Goal: Task Accomplishment & Management: Use online tool/utility

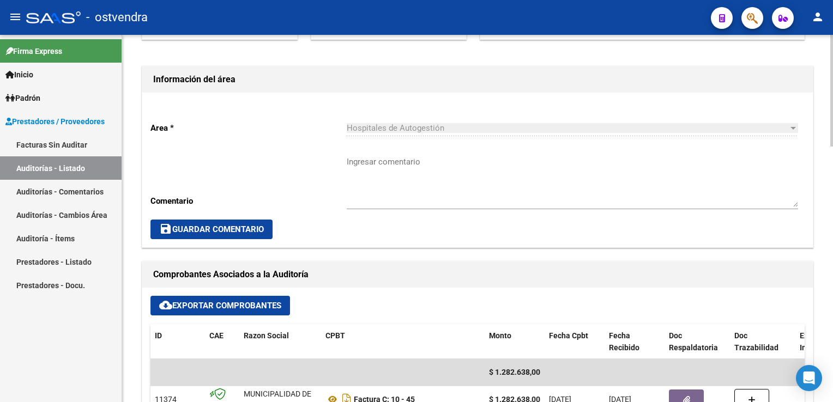
scroll to position [273, 0]
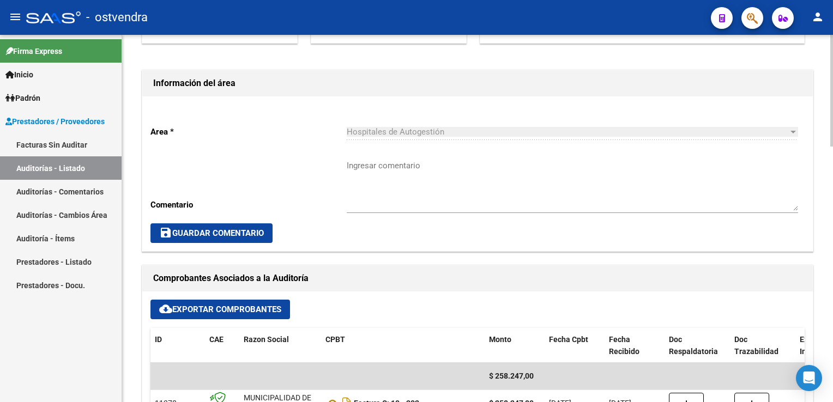
scroll to position [491, 0]
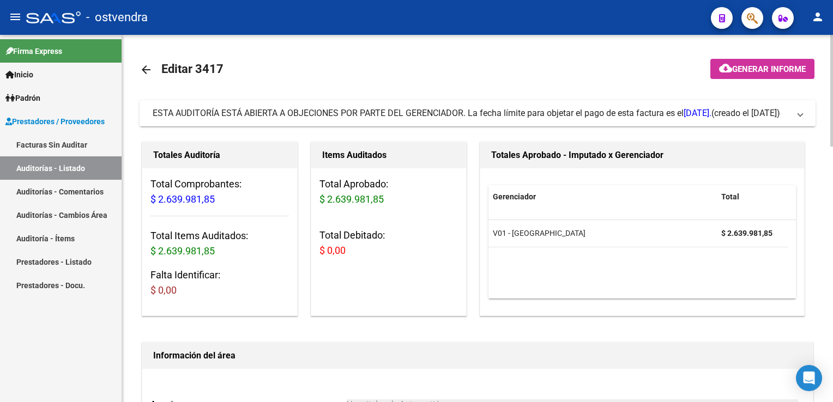
click at [801, 113] on span at bounding box center [800, 113] width 4 height 12
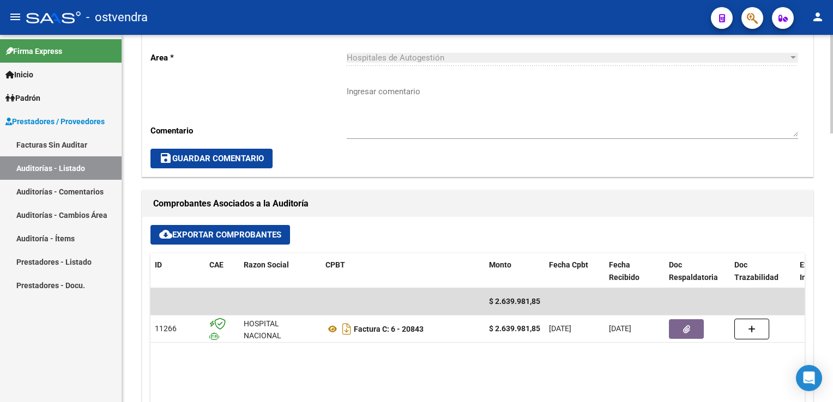
scroll to position [509, 0]
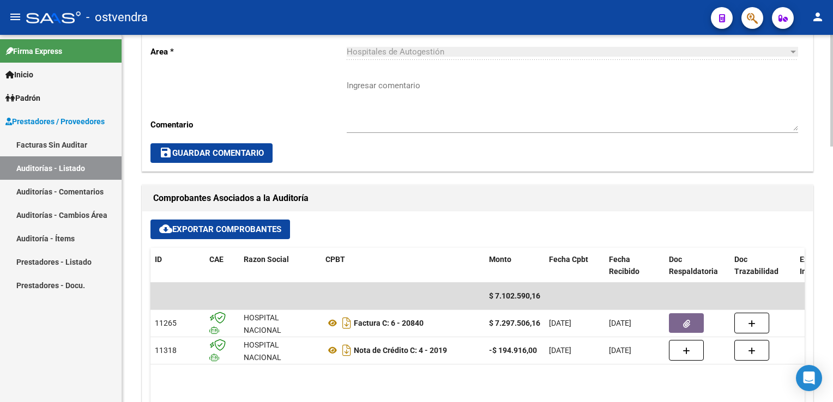
scroll to position [382, 0]
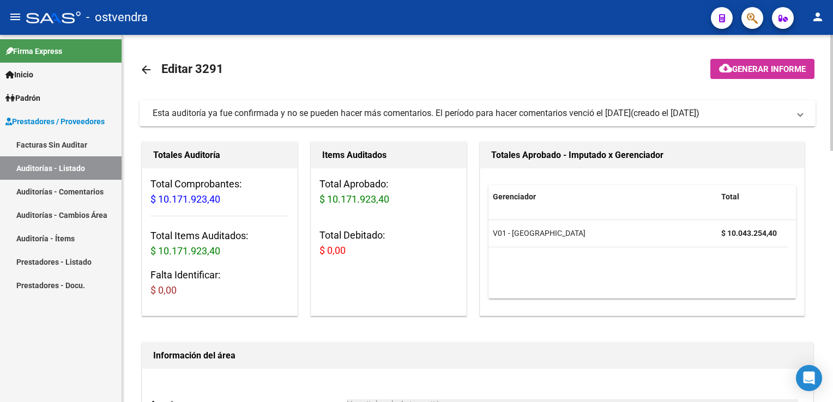
click at [795, 115] on span "Esta auditoría ya fue confirmada y no se pueden hacer más comentarios. El perío…" at bounding box center [476, 113] width 646 height 12
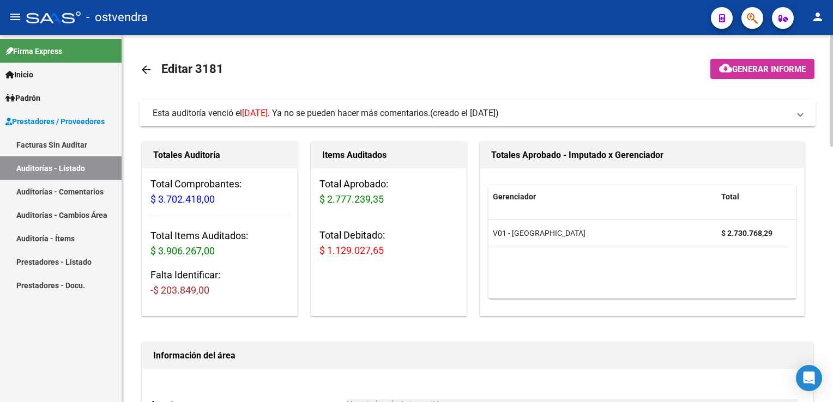
click at [801, 116] on span at bounding box center [800, 113] width 4 height 12
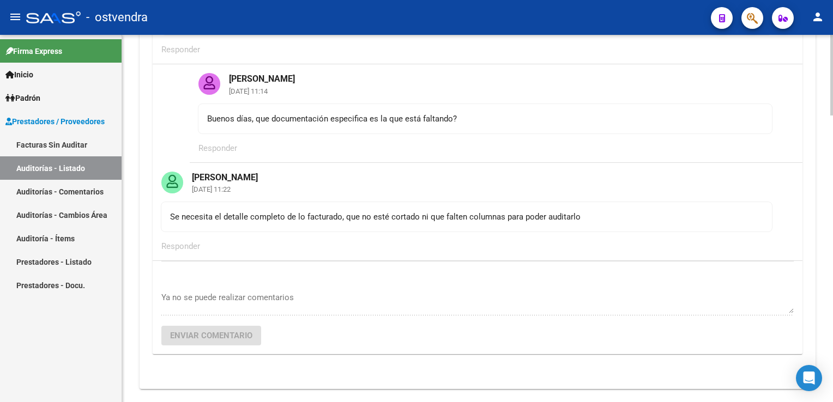
scroll to position [218, 0]
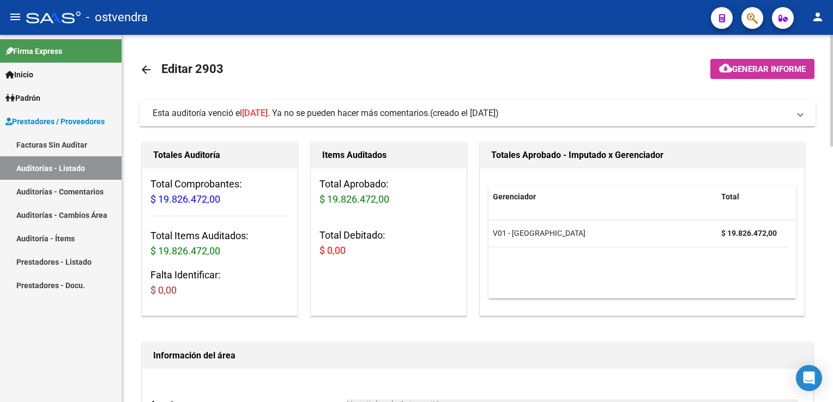
click at [803, 113] on span at bounding box center [800, 113] width 4 height 12
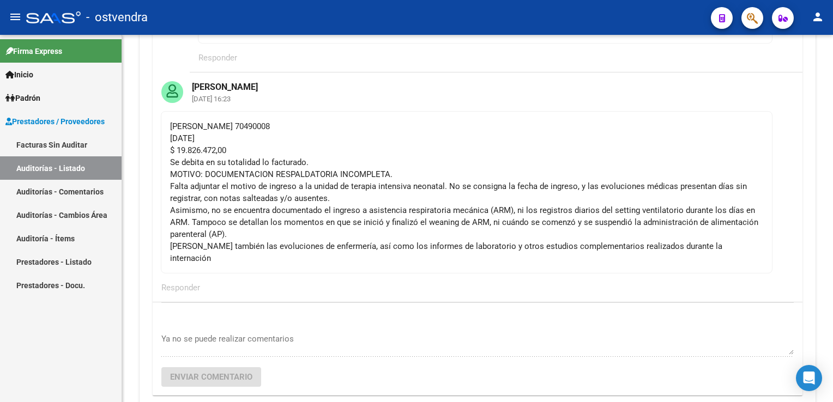
scroll to position [327, 0]
